Goal: Task Accomplishment & Management: Manage account settings

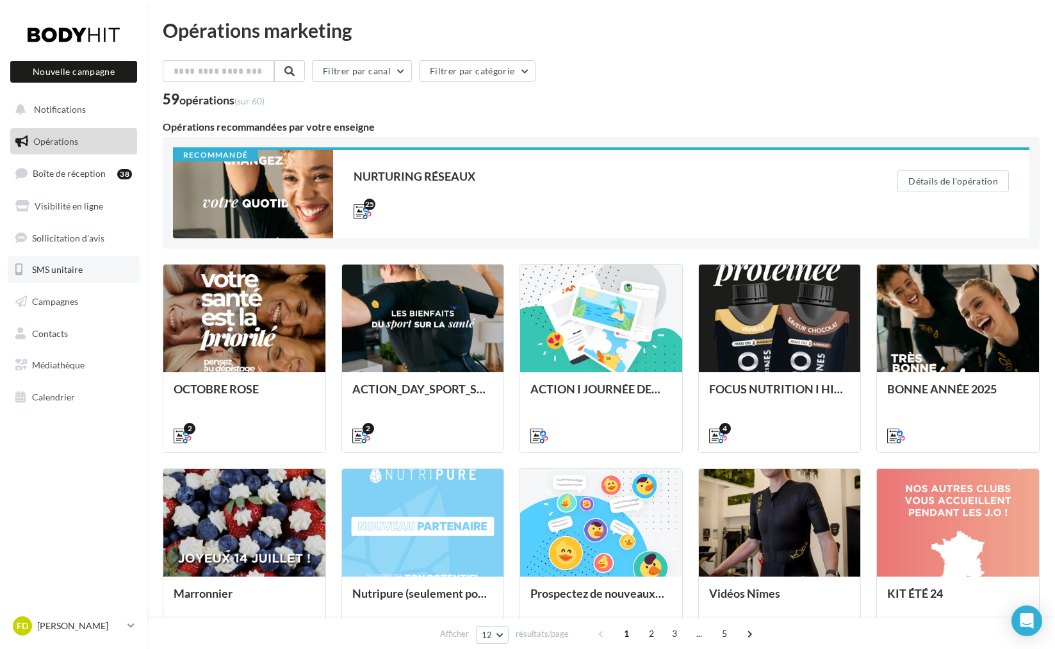
click at [67, 271] on span "SMS unitaire" at bounding box center [57, 269] width 51 height 11
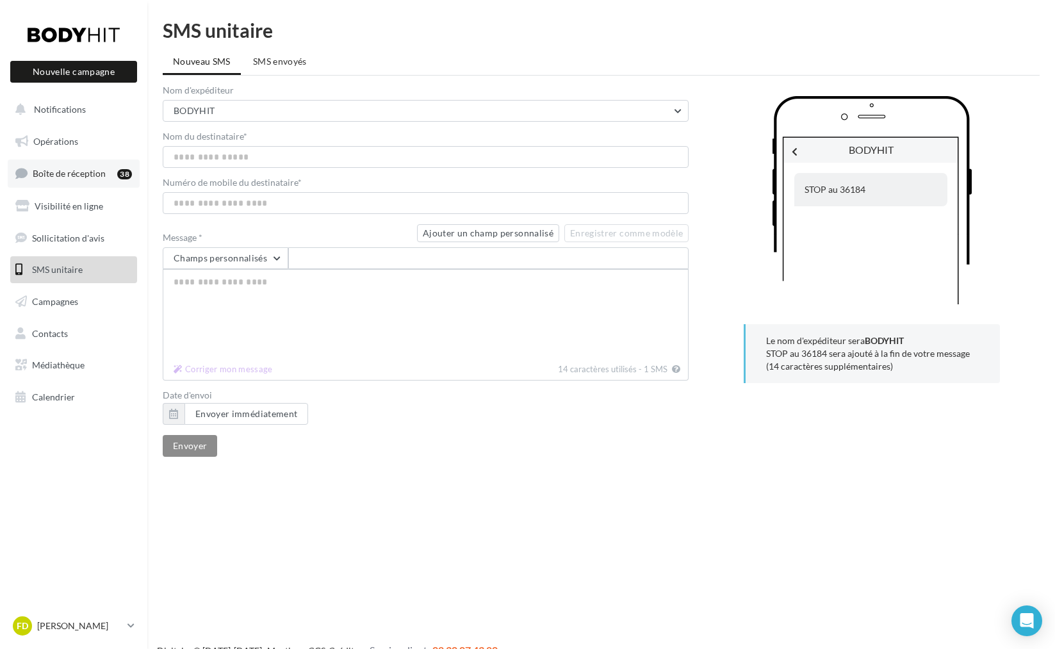
click at [70, 173] on span "Boîte de réception" at bounding box center [69, 173] width 73 height 11
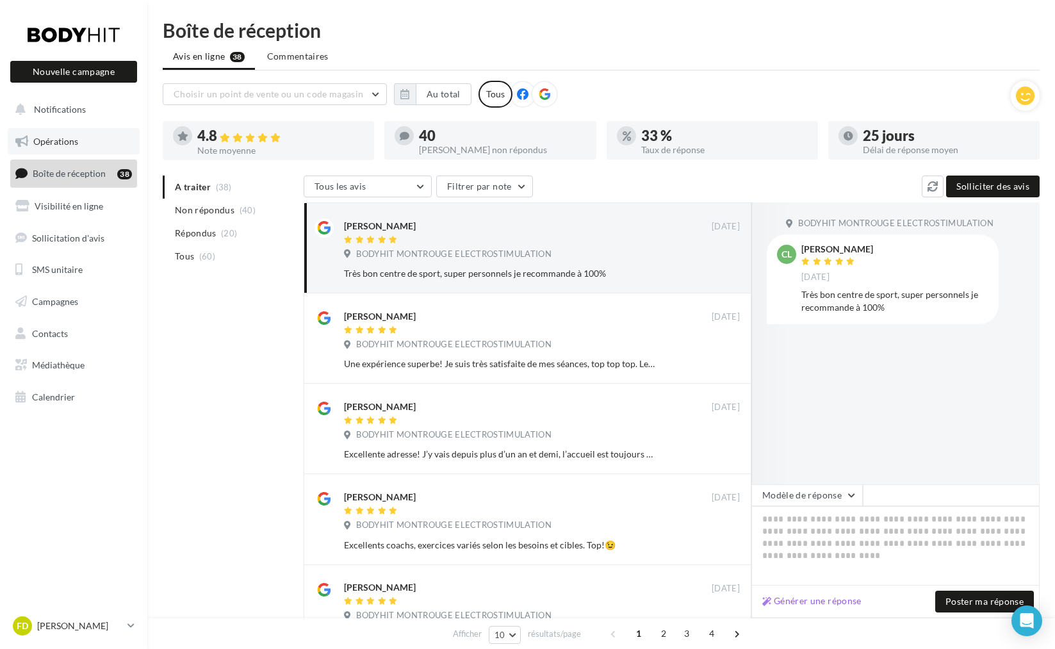
click at [60, 146] on span "Opérations" at bounding box center [55, 141] width 45 height 11
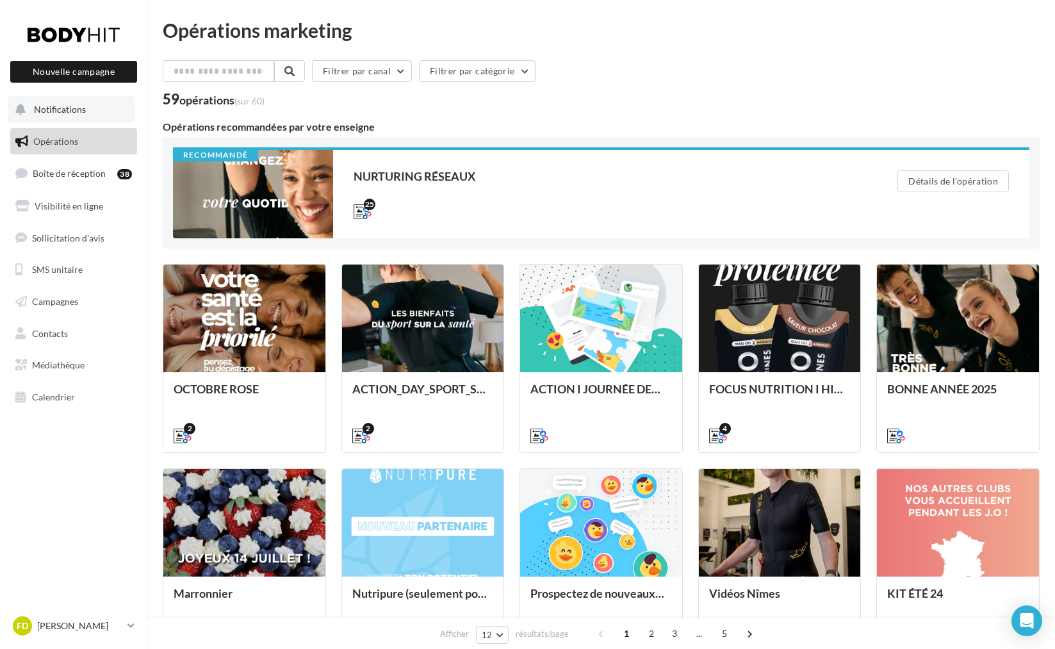
click at [76, 109] on span "Notifications" at bounding box center [60, 109] width 52 height 11
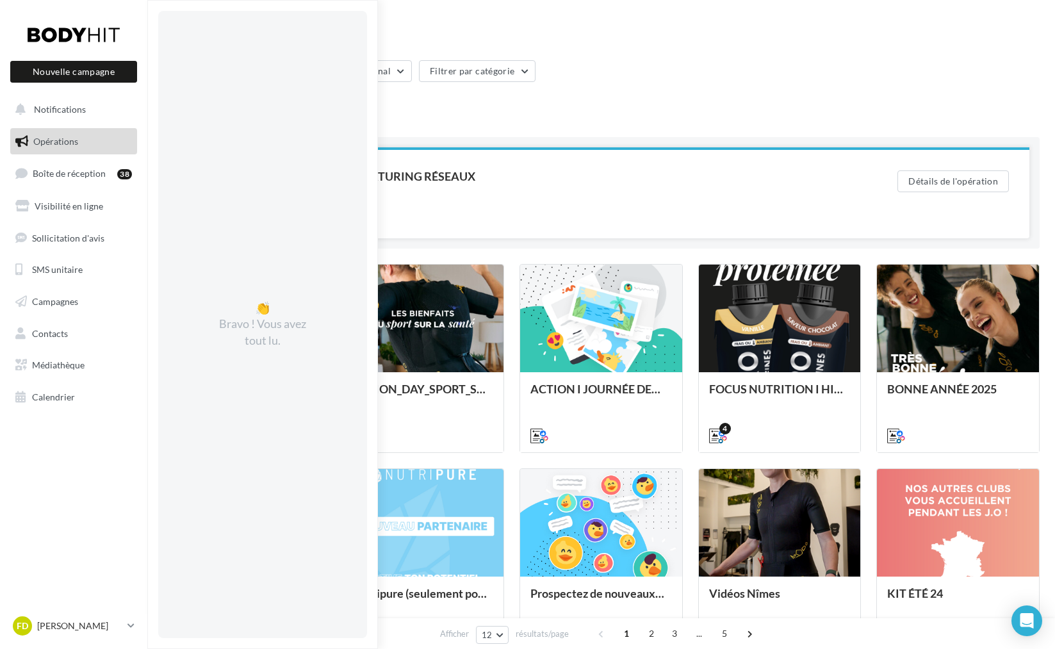
click at [514, 190] on div "NURTURING RÉSEAUX 25" at bounding box center [605, 193] width 503 height 47
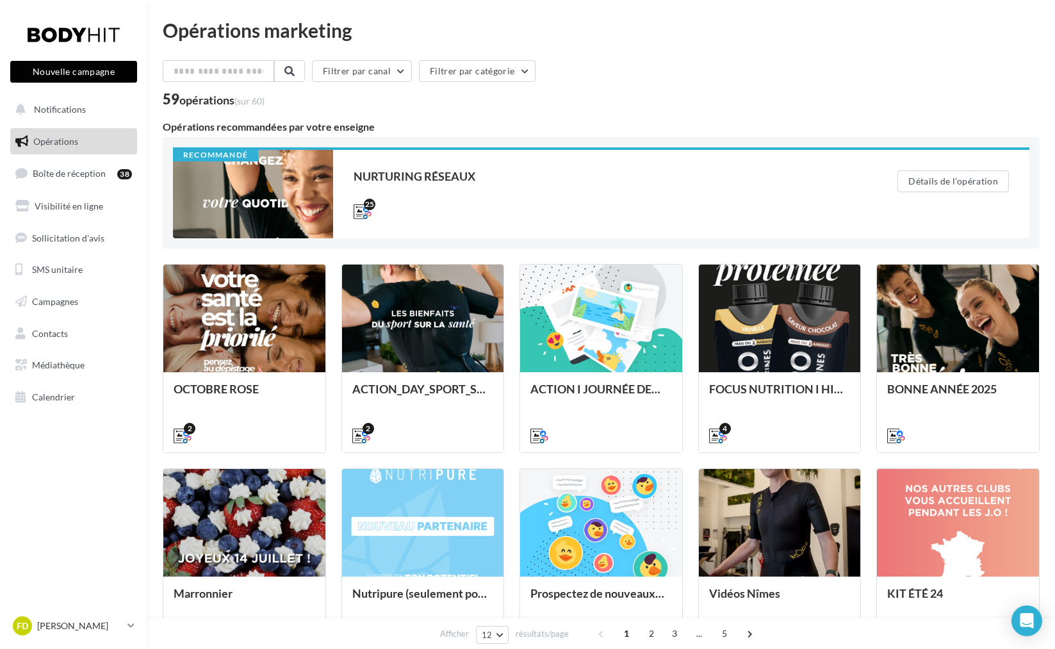
click at [74, 69] on button "Nouvelle campagne" at bounding box center [73, 72] width 127 height 22
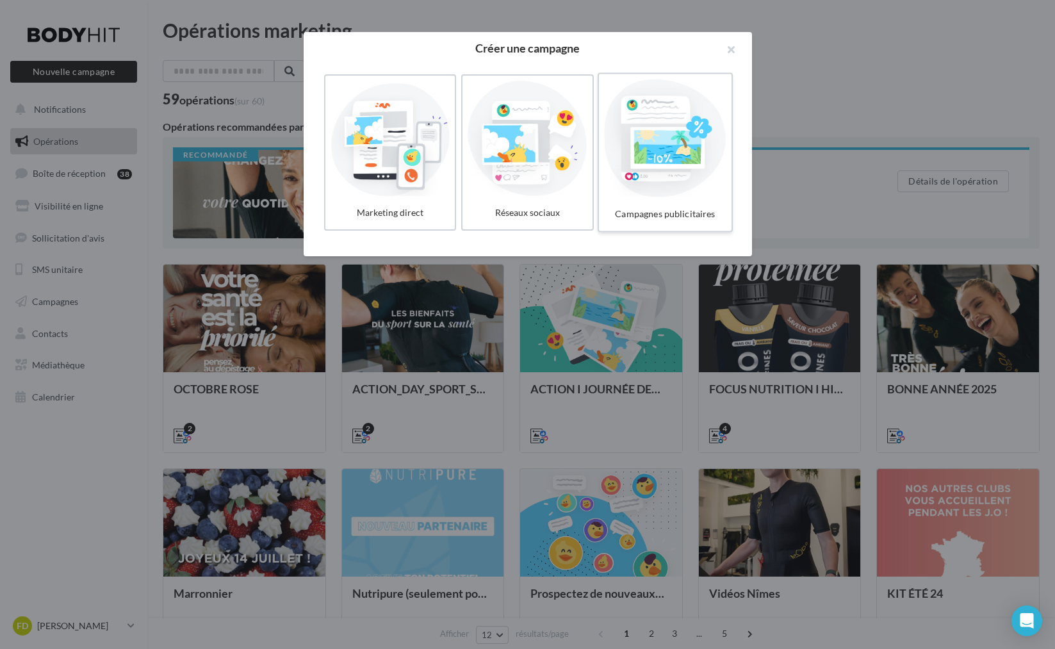
click at [685, 182] on div at bounding box center [665, 138] width 122 height 118
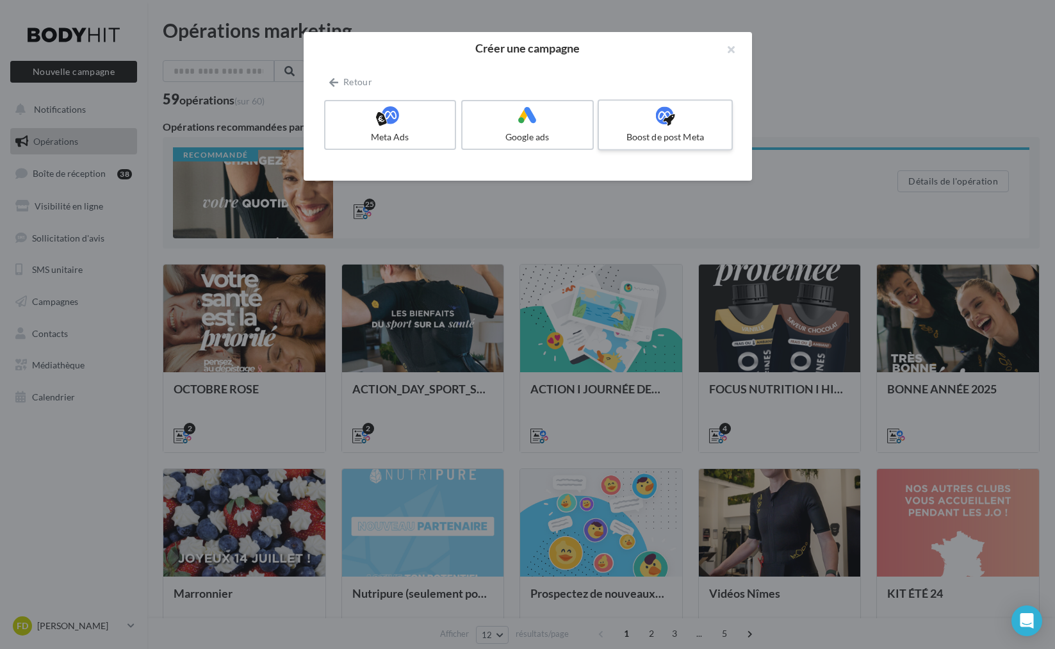
click at [644, 132] on div "Boost de post Meta" at bounding box center [665, 137] width 122 height 13
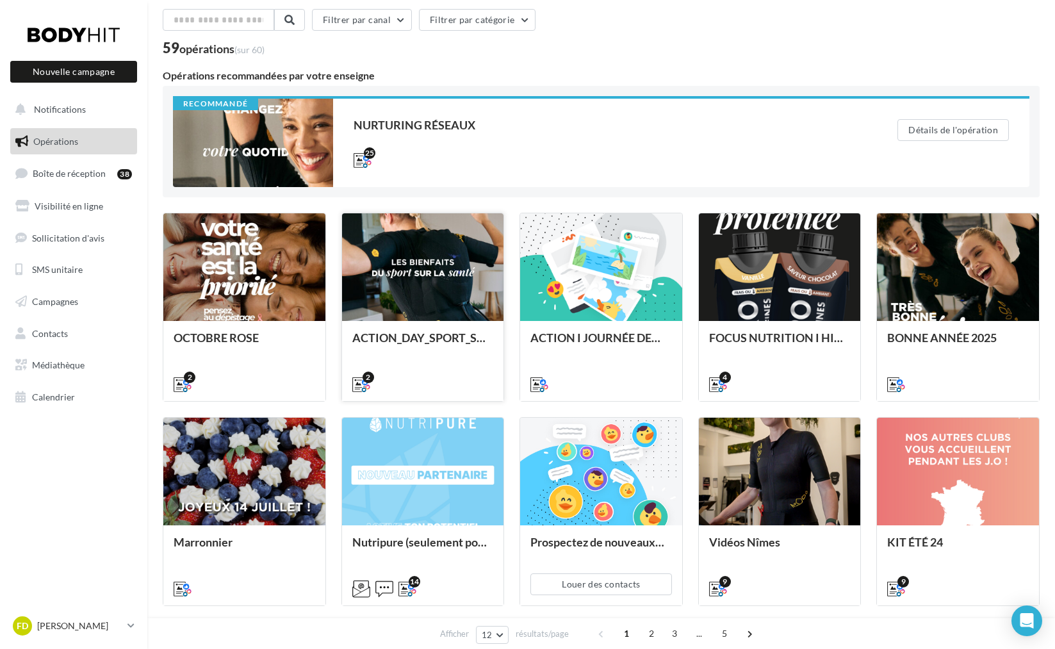
scroll to position [52, 0]
click at [254, 285] on div at bounding box center [244, 267] width 162 height 109
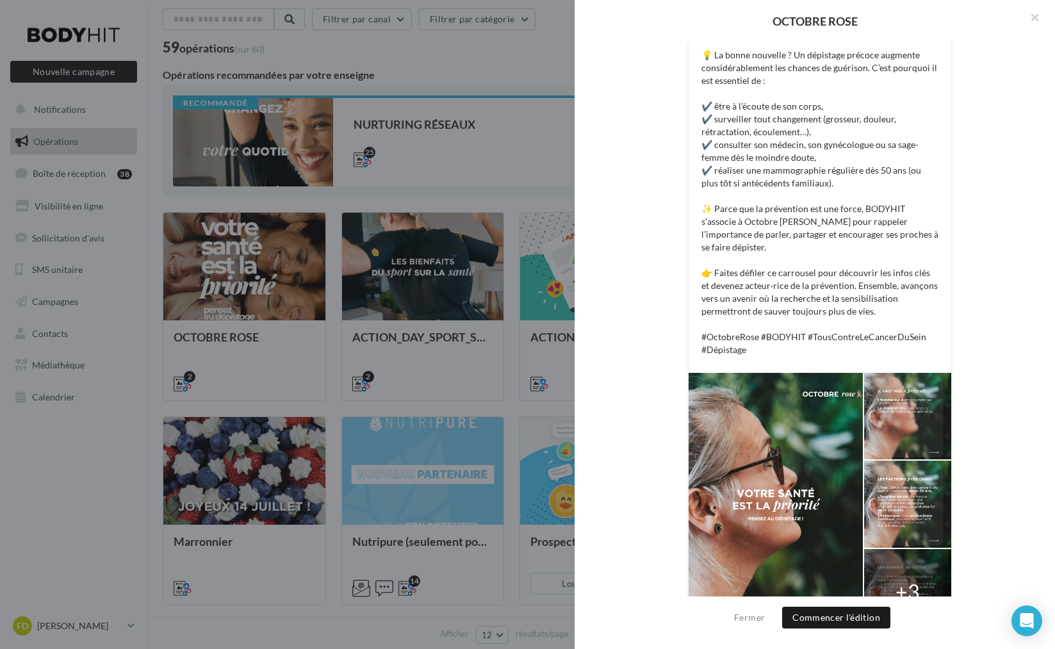
scroll to position [410, 0]
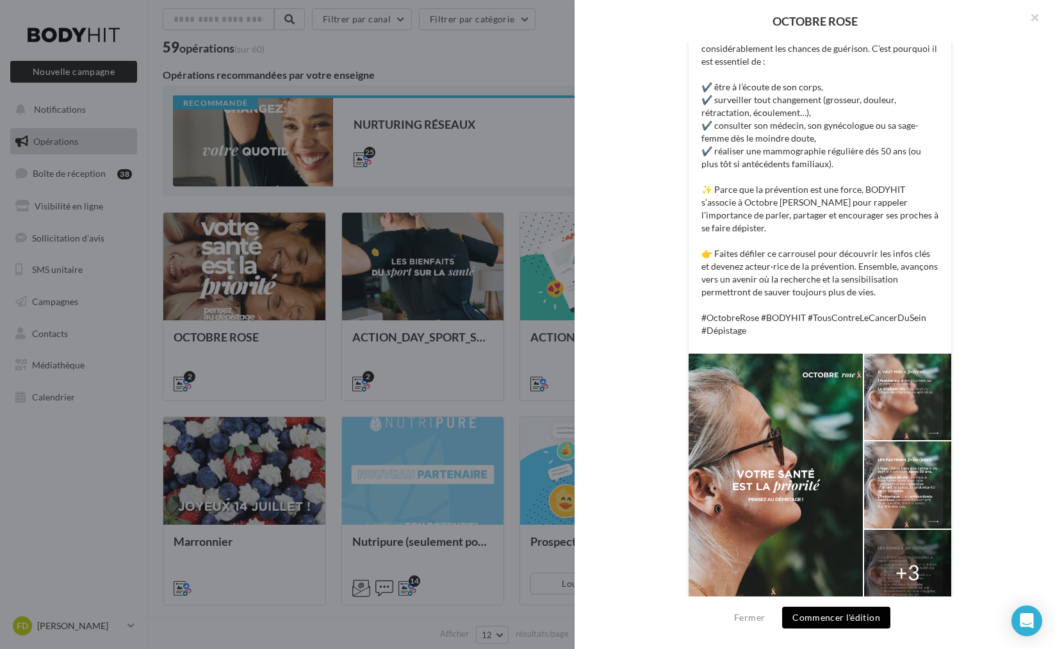
click at [851, 619] on button "Commencer l'édition" at bounding box center [836, 618] width 108 height 22
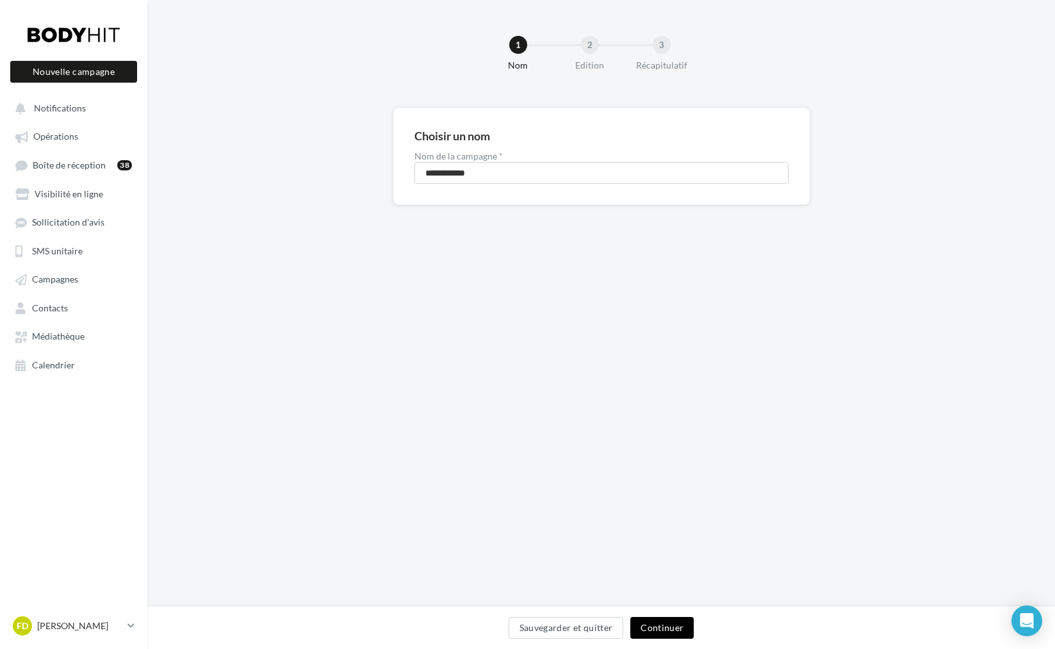
click at [663, 627] on button "Continuer" at bounding box center [661, 628] width 63 height 22
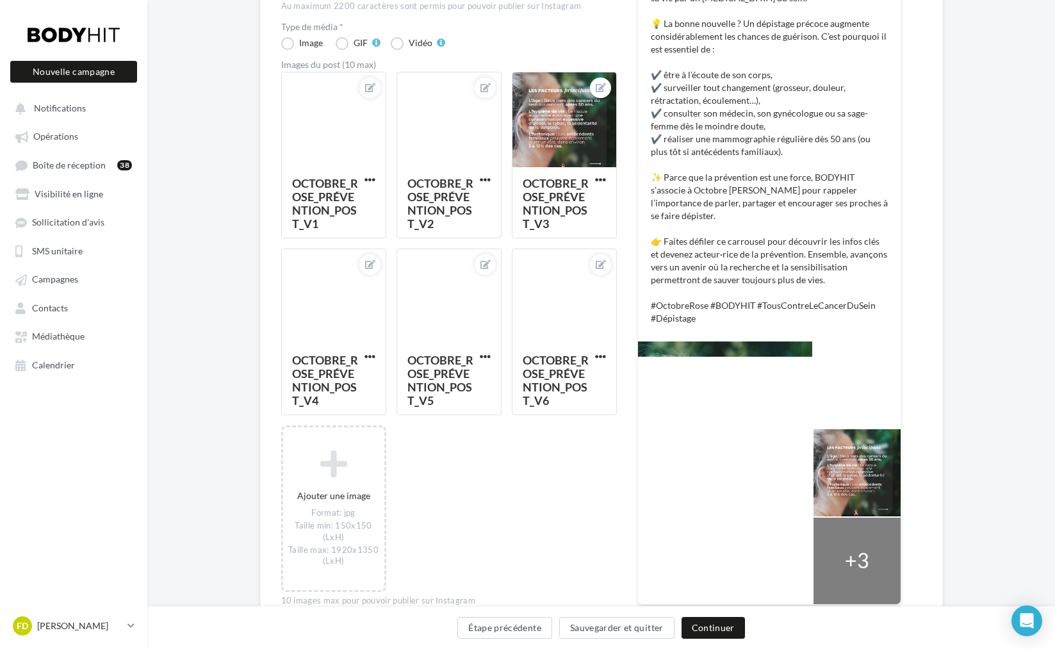
scroll to position [393, 0]
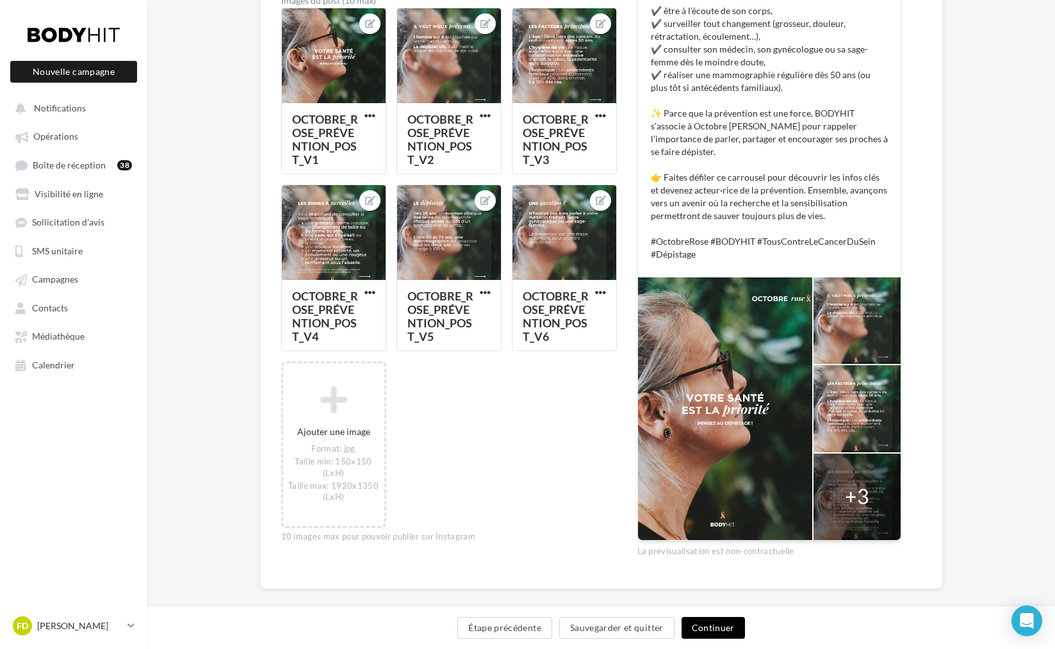
click at [722, 633] on button "Continuer" at bounding box center [713, 628] width 63 height 22
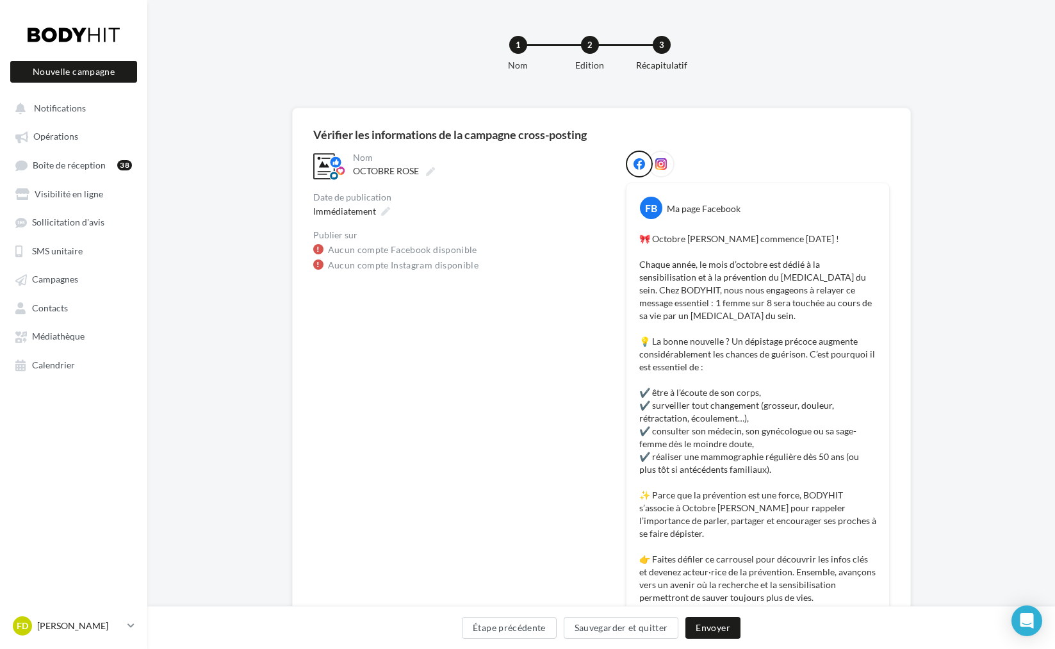
click at [90, 626] on p "[PERSON_NAME]" at bounding box center [79, 625] width 85 height 13
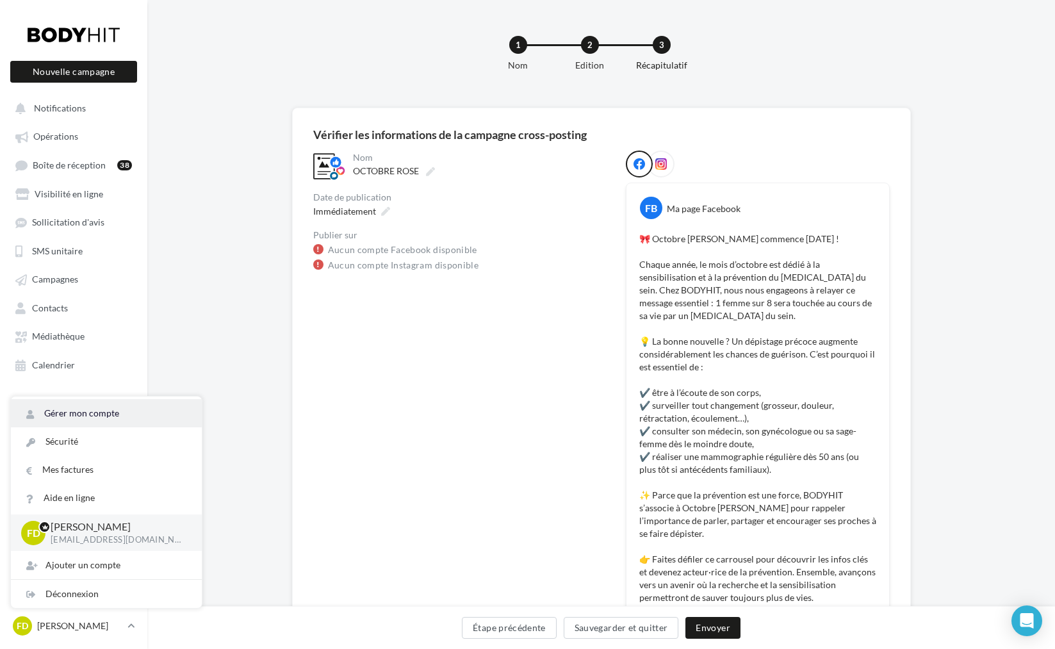
click at [115, 414] on link "Gérer mon compte" at bounding box center [106, 413] width 191 height 28
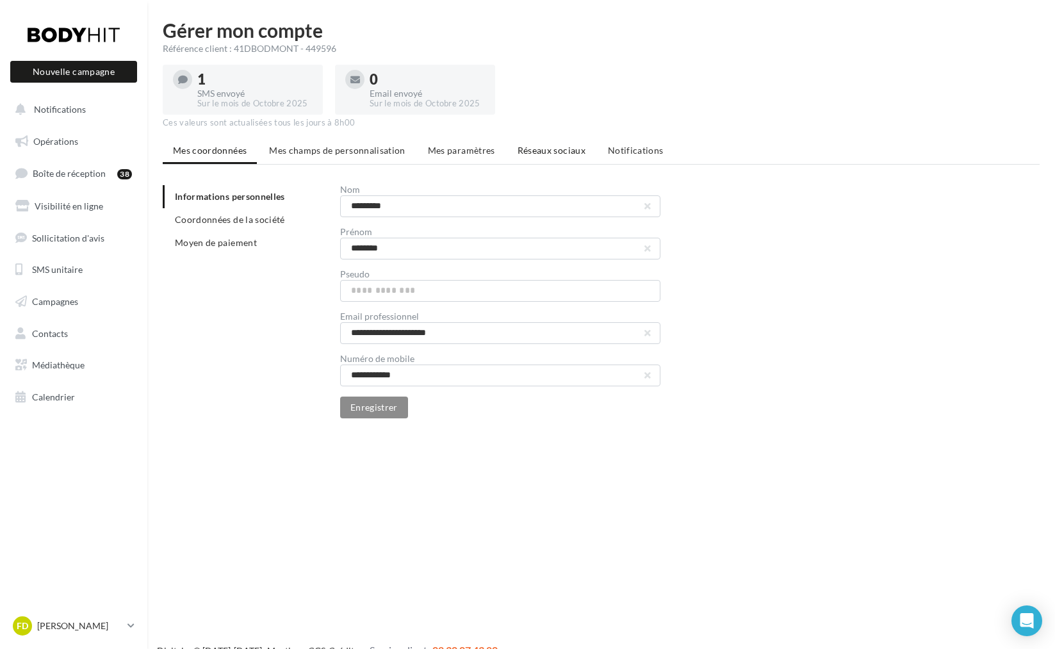
click at [553, 150] on span "Réseaux sociaux" at bounding box center [552, 150] width 68 height 11
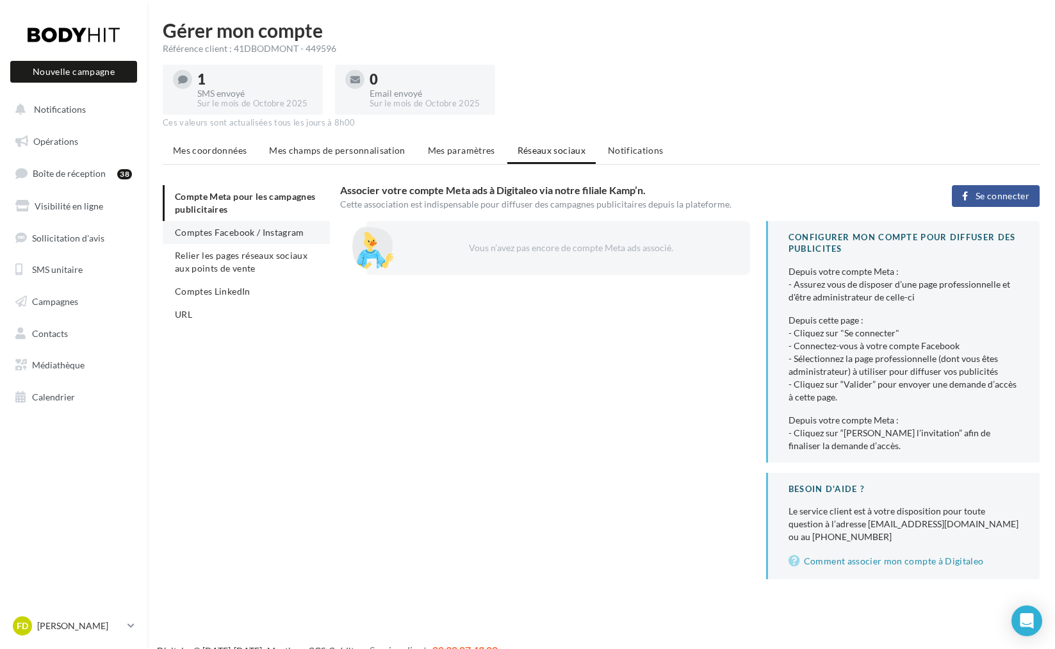
click at [250, 234] on span "Comptes Facebook / Instagram" at bounding box center [239, 232] width 129 height 11
